Goal: Information Seeking & Learning: Find specific fact

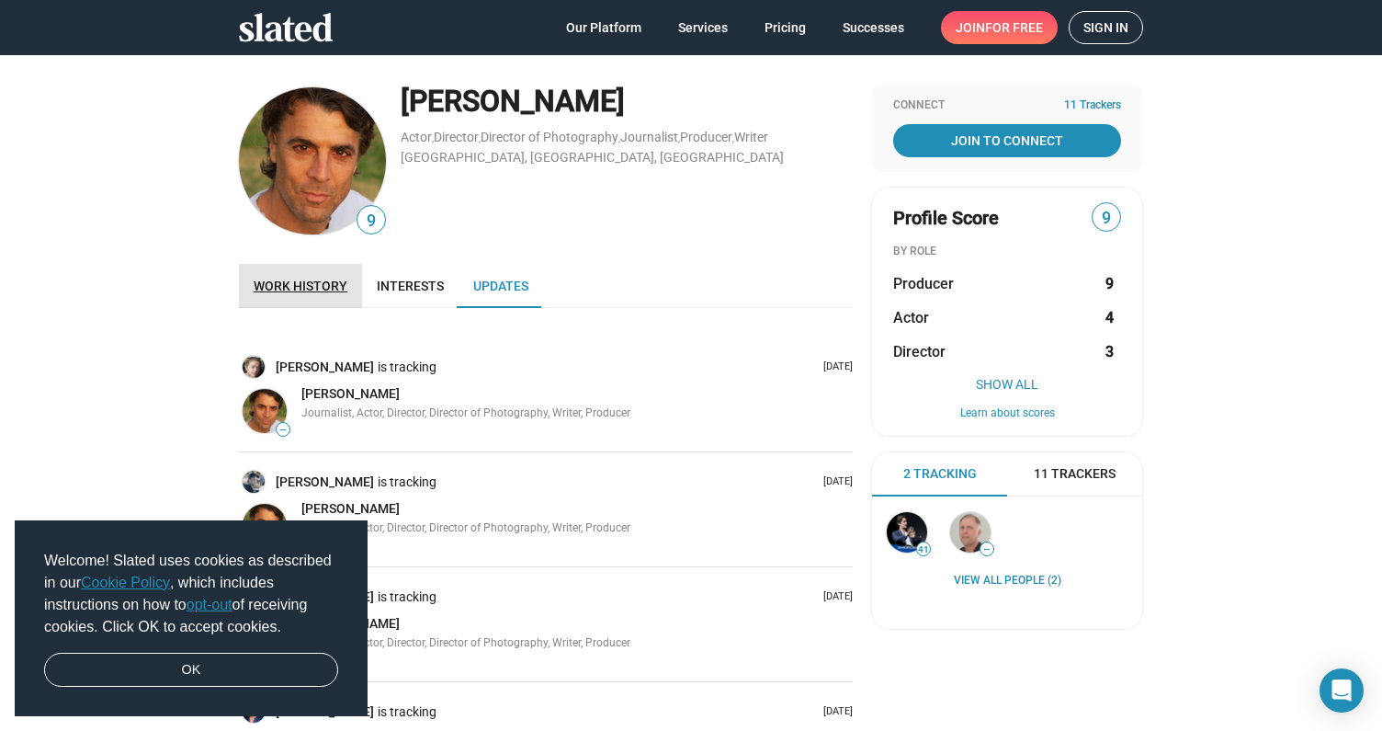
click at [316, 289] on span "Work history" at bounding box center [301, 285] width 94 height 15
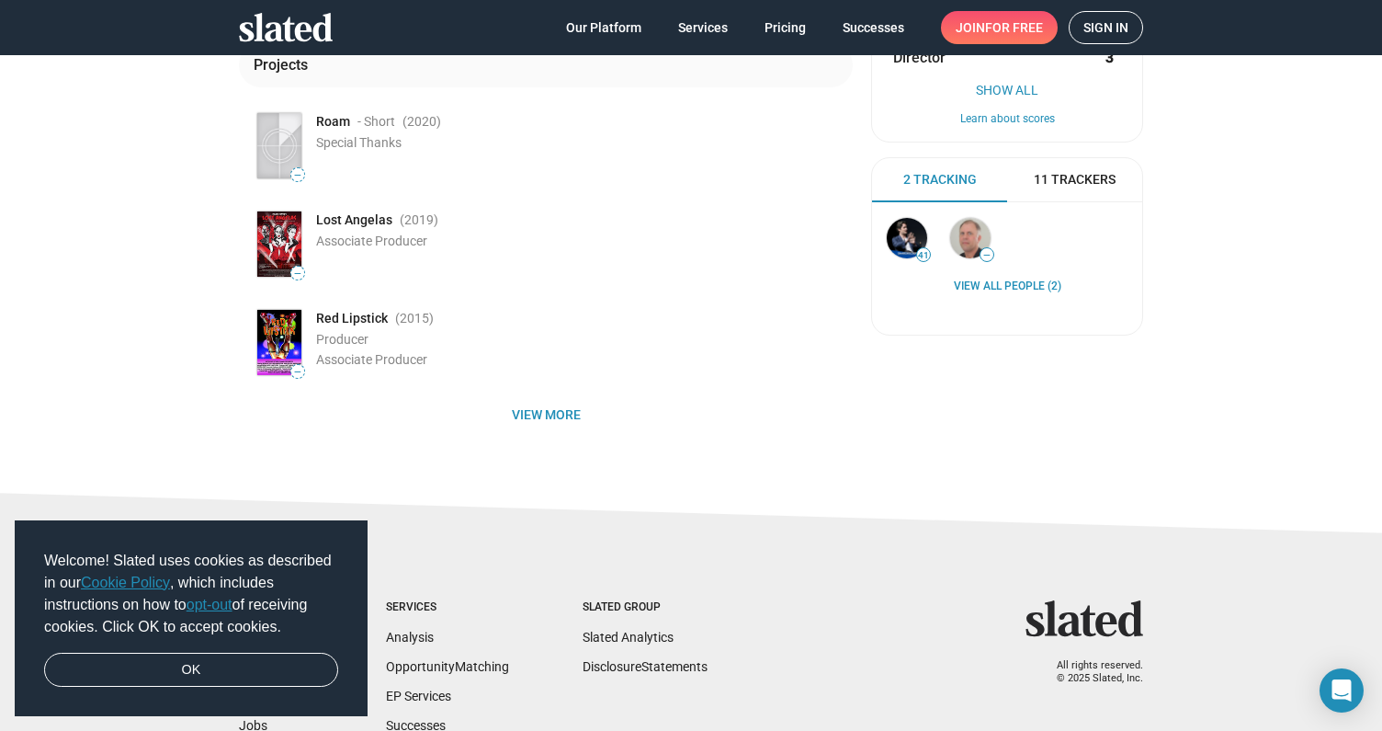
scroll to position [295, 0]
click at [557, 407] on span "View more" at bounding box center [546, 413] width 585 height 33
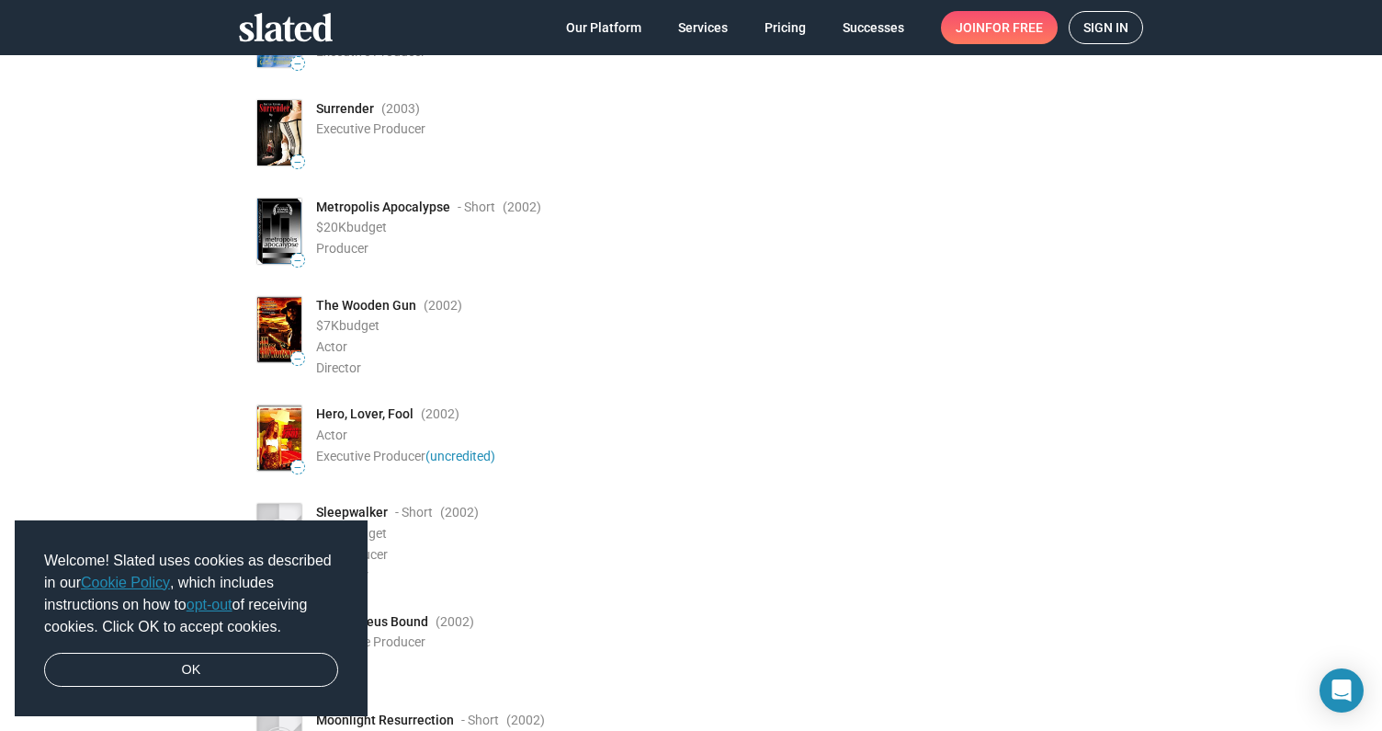
scroll to position [1682, 0]
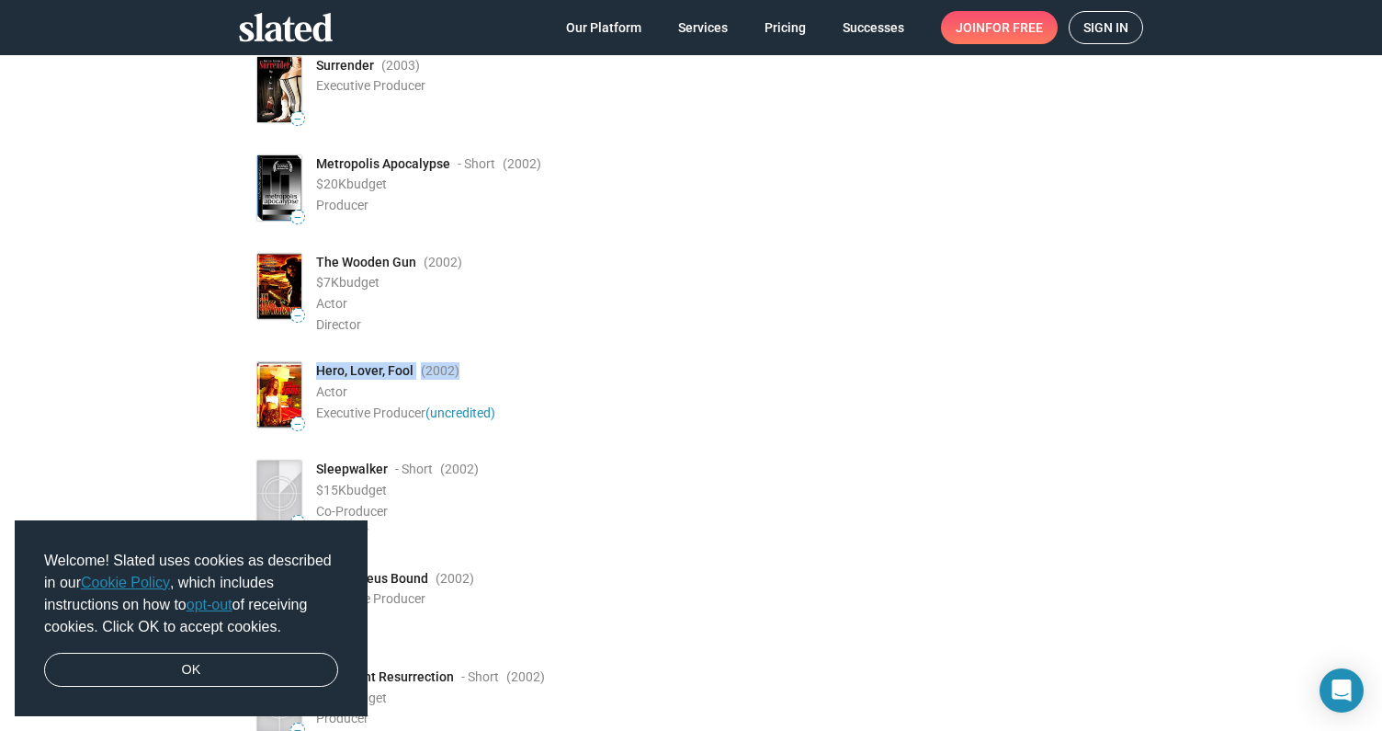
drag, startPoint x: 471, startPoint y: 362, endPoint x: 315, endPoint y: 360, distance: 155.3
click at [315, 360] on div "— Hero, Lover, Fool (2002 ) Actor Executive Producer (uncredited)" at bounding box center [553, 394] width 599 height 73
copy div "Hero, Lover, Fool (2002 )"
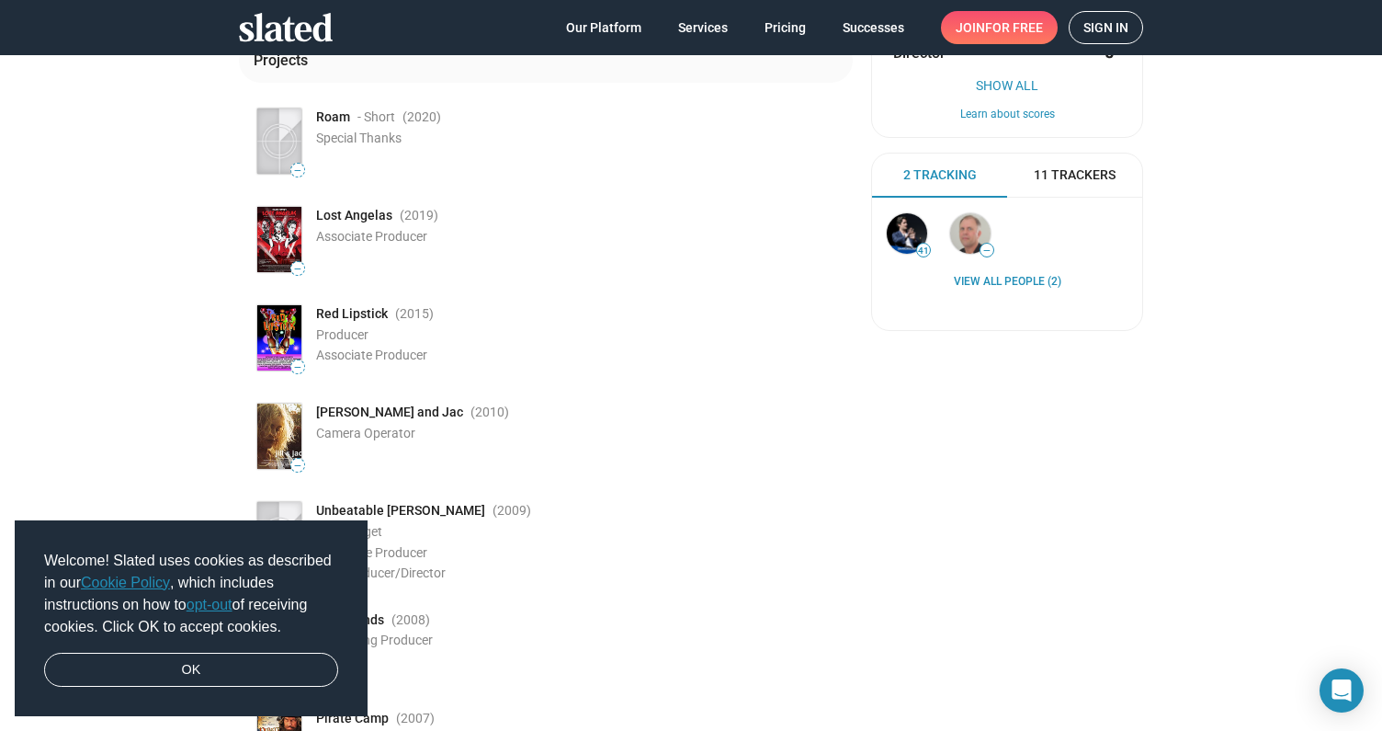
scroll to position [290, 0]
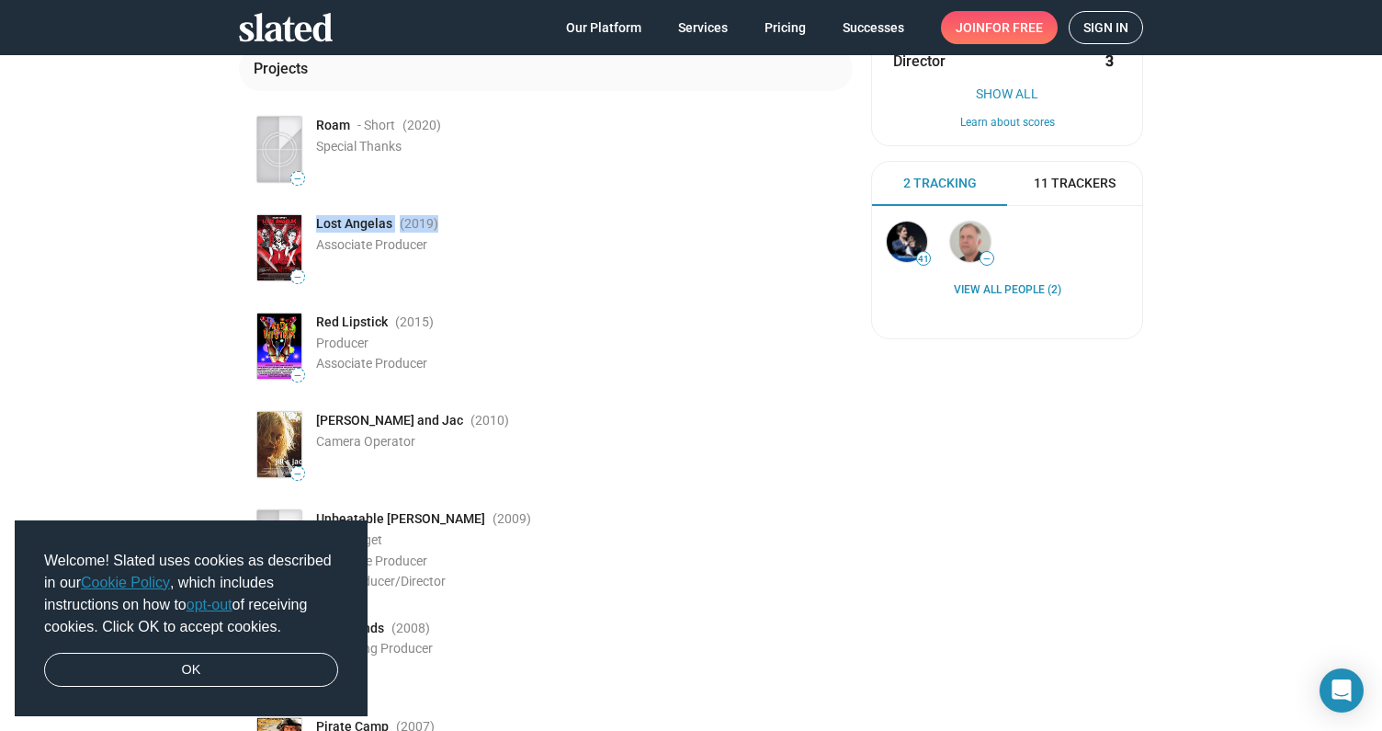
drag, startPoint x: 316, startPoint y: 224, endPoint x: 481, endPoint y: 222, distance: 164.5
click at [481, 222] on div "Lost Angelas (2019 )" at bounding box center [584, 223] width 537 height 17
copy div "Lost Angelas (2019 )"
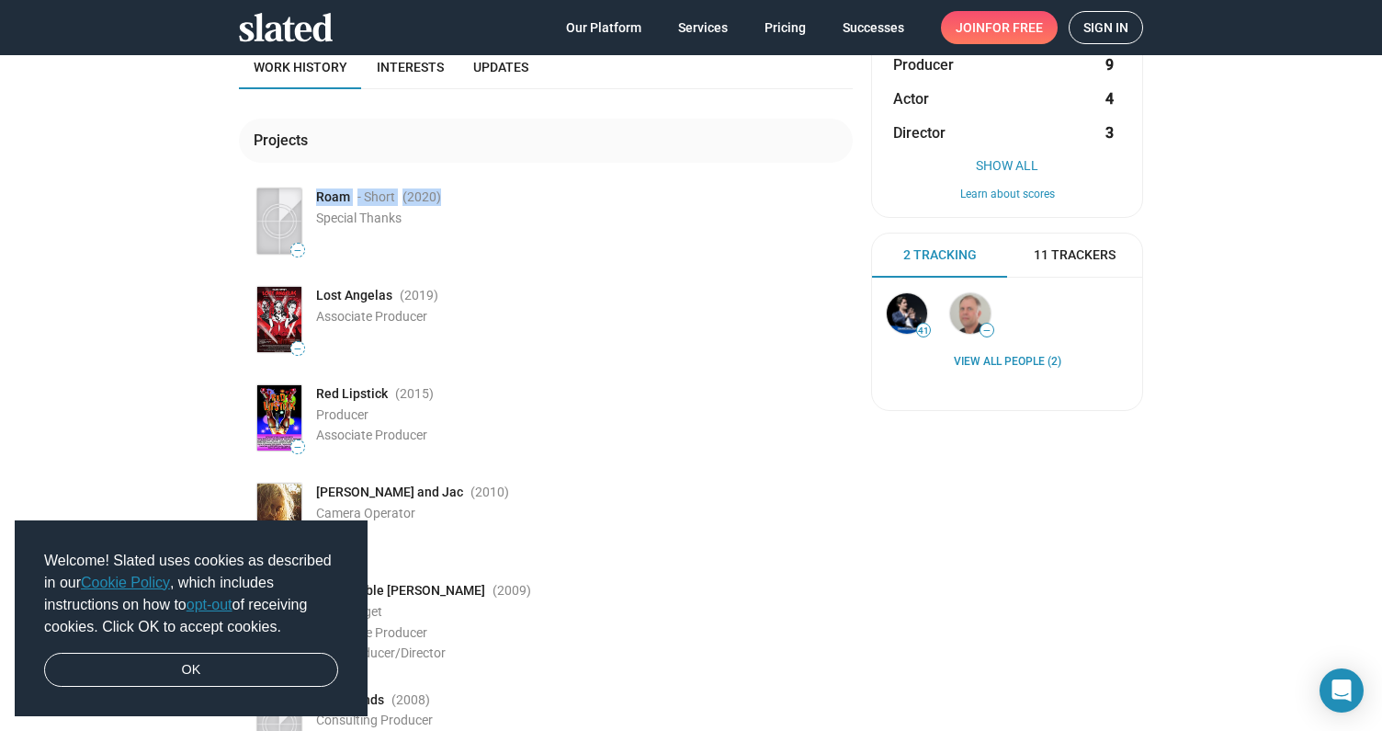
drag, startPoint x: 318, startPoint y: 199, endPoint x: 471, endPoint y: 200, distance: 153.5
click at [471, 200] on div "Roam - Short (2020 )" at bounding box center [584, 196] width 537 height 17
copy div "Roam - Short (2020 )"
